Goal: Communication & Community: Share content

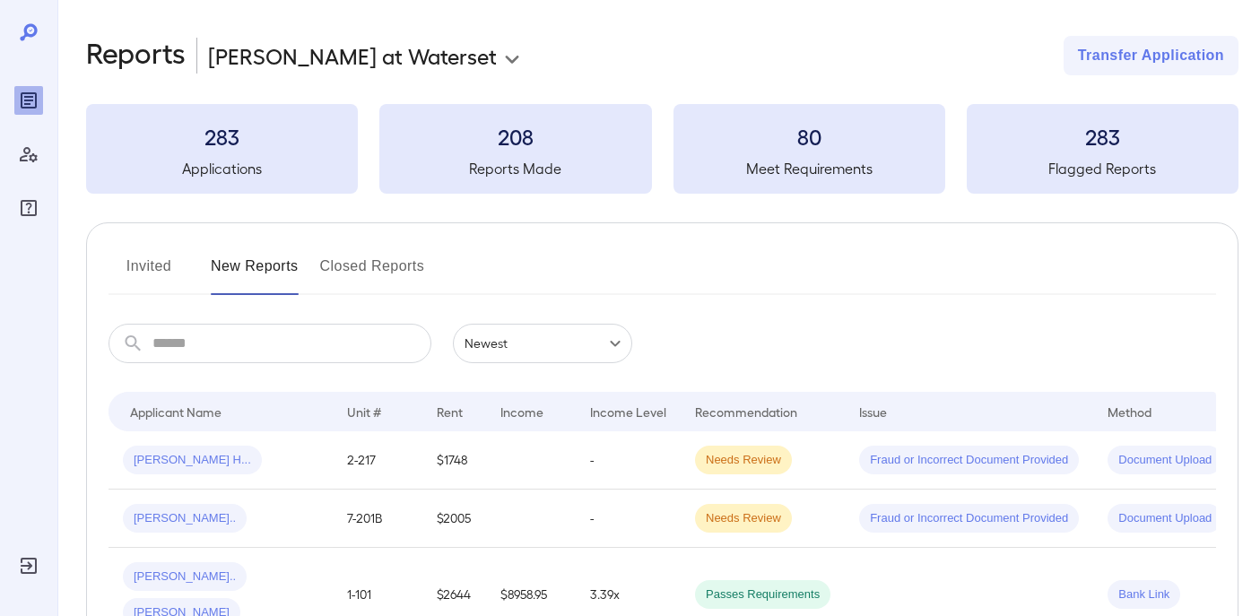
click at [149, 272] on button "Invited" at bounding box center [149, 273] width 81 height 43
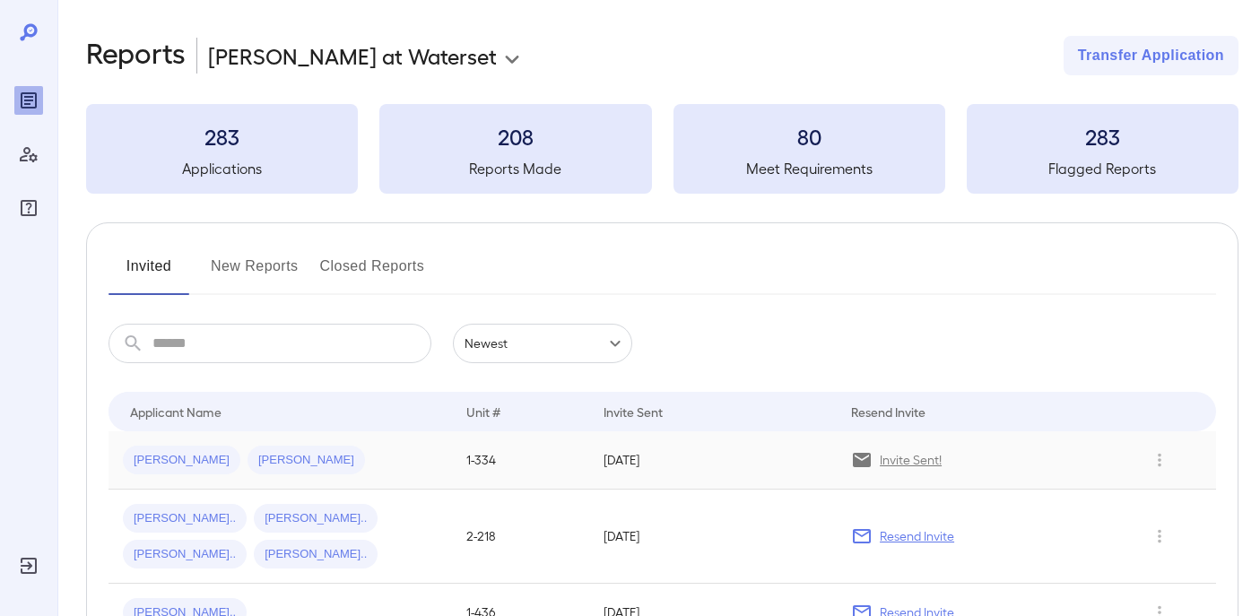
click at [370, 471] on div "[PERSON_NAME] [PERSON_NAME]" at bounding box center [280, 460] width 315 height 29
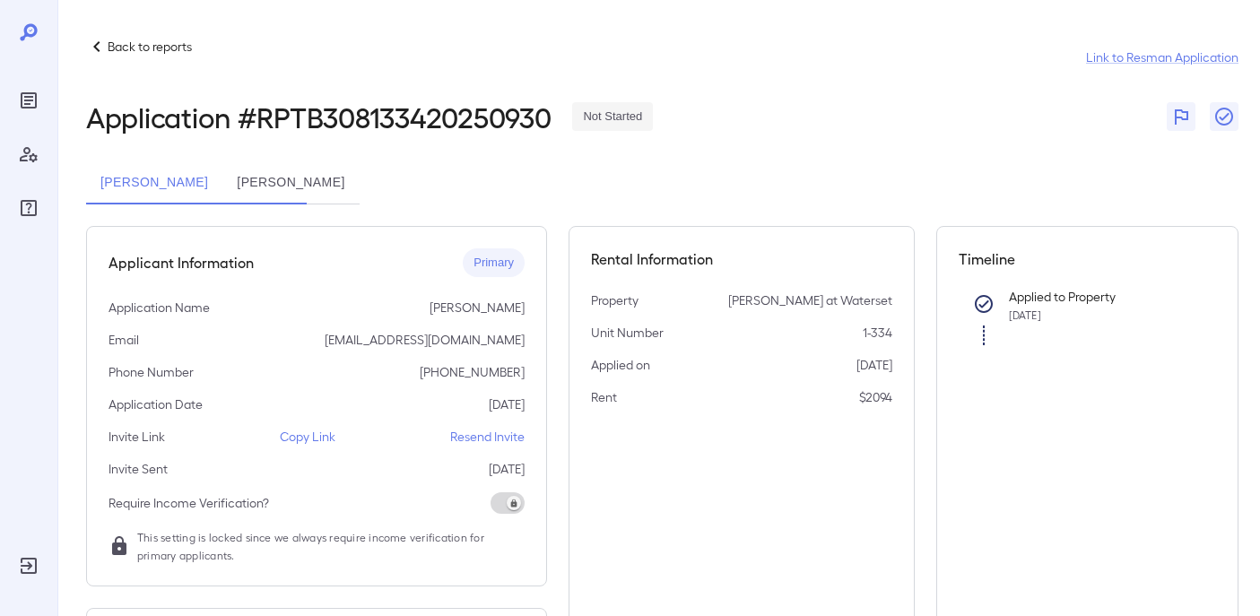
click at [305, 440] on p "Copy Link" at bounding box center [308, 437] width 56 height 18
